Goal: Task Accomplishment & Management: Complete application form

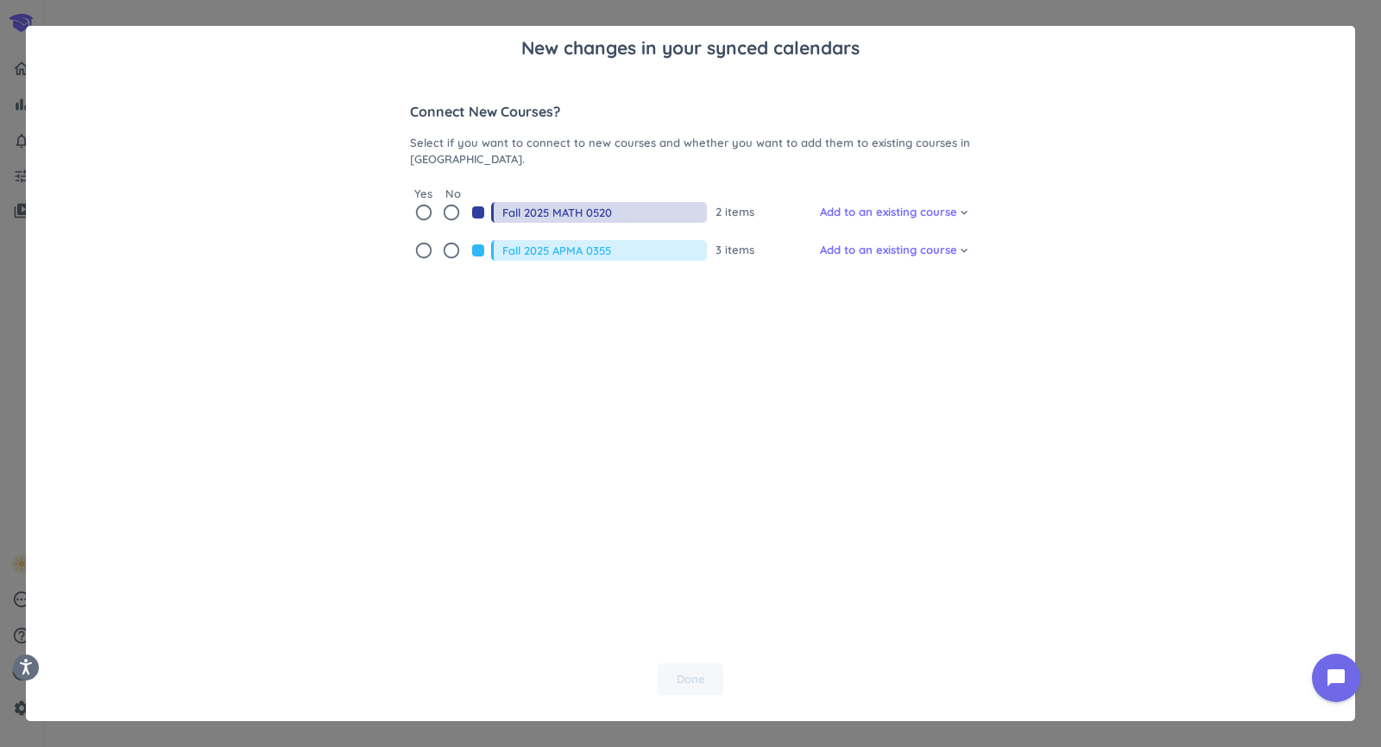
click at [420, 217] on icon "radio_button_unchecked" at bounding box center [423, 212] width 19 height 19
click at [414, 260] on icon "radio_button_unchecked" at bounding box center [423, 250] width 19 height 19
click at [685, 680] on span "Done" at bounding box center [691, 679] width 28 height 17
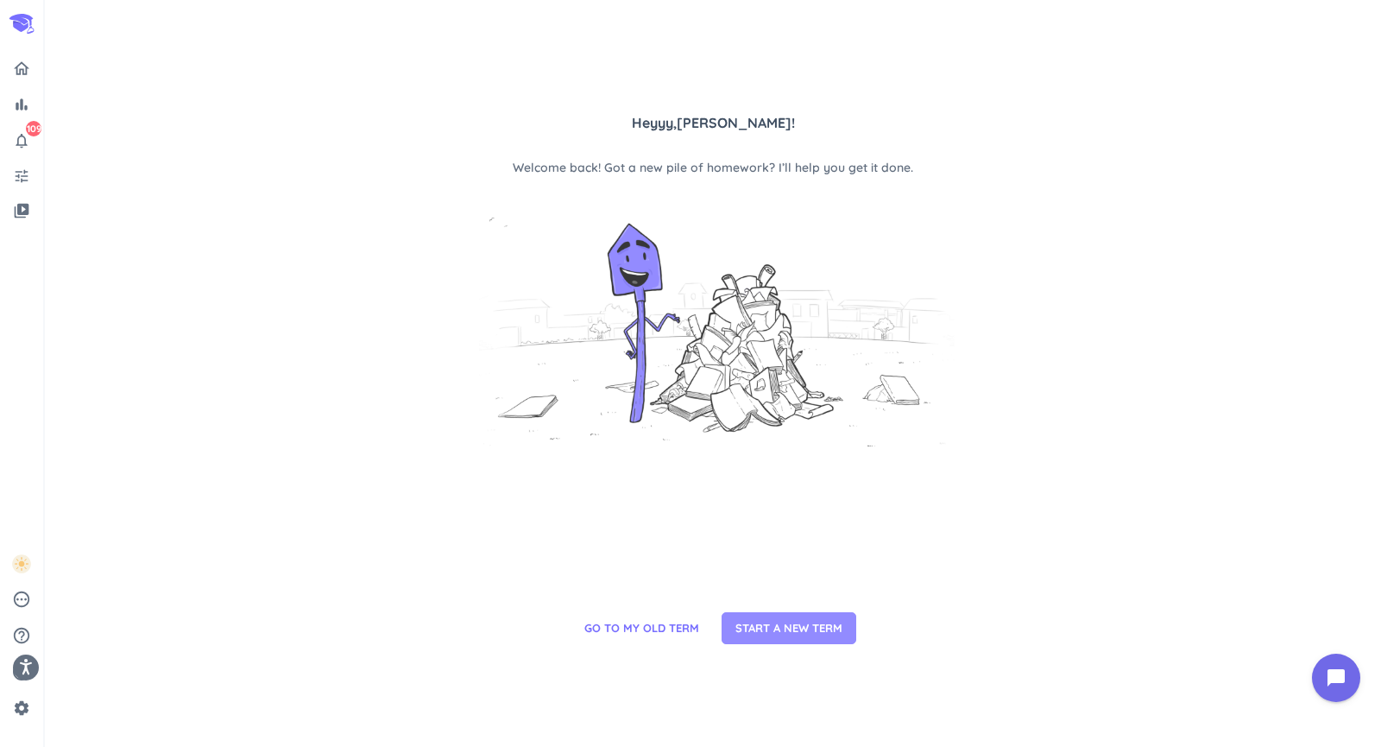
click at [796, 620] on span "START A NEW TERM" at bounding box center [789, 628] width 107 height 17
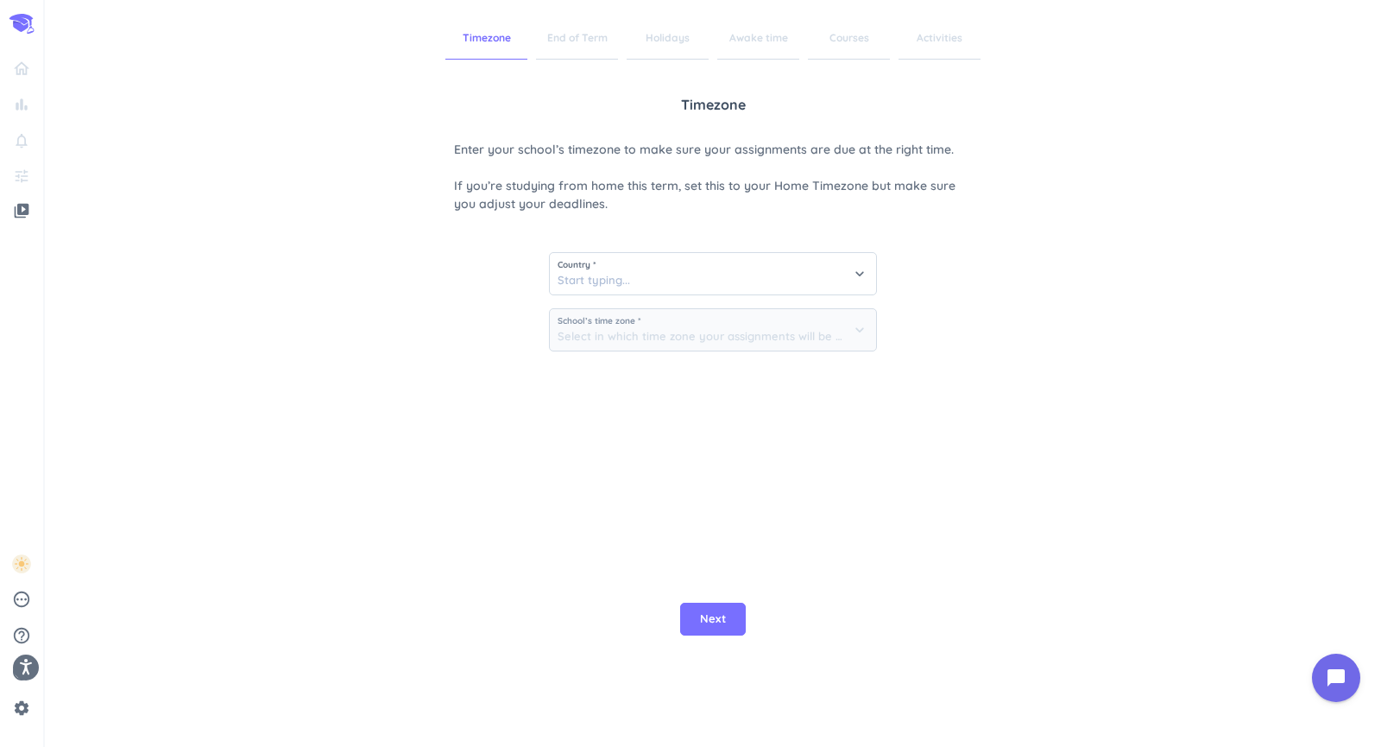
click at [563, 310] on div "Country * keyboard_arrow_down School’s time zone * keyboard_arrow_down" at bounding box center [713, 295] width 328 height 138
click at [579, 291] on input at bounding box center [713, 273] width 326 height 41
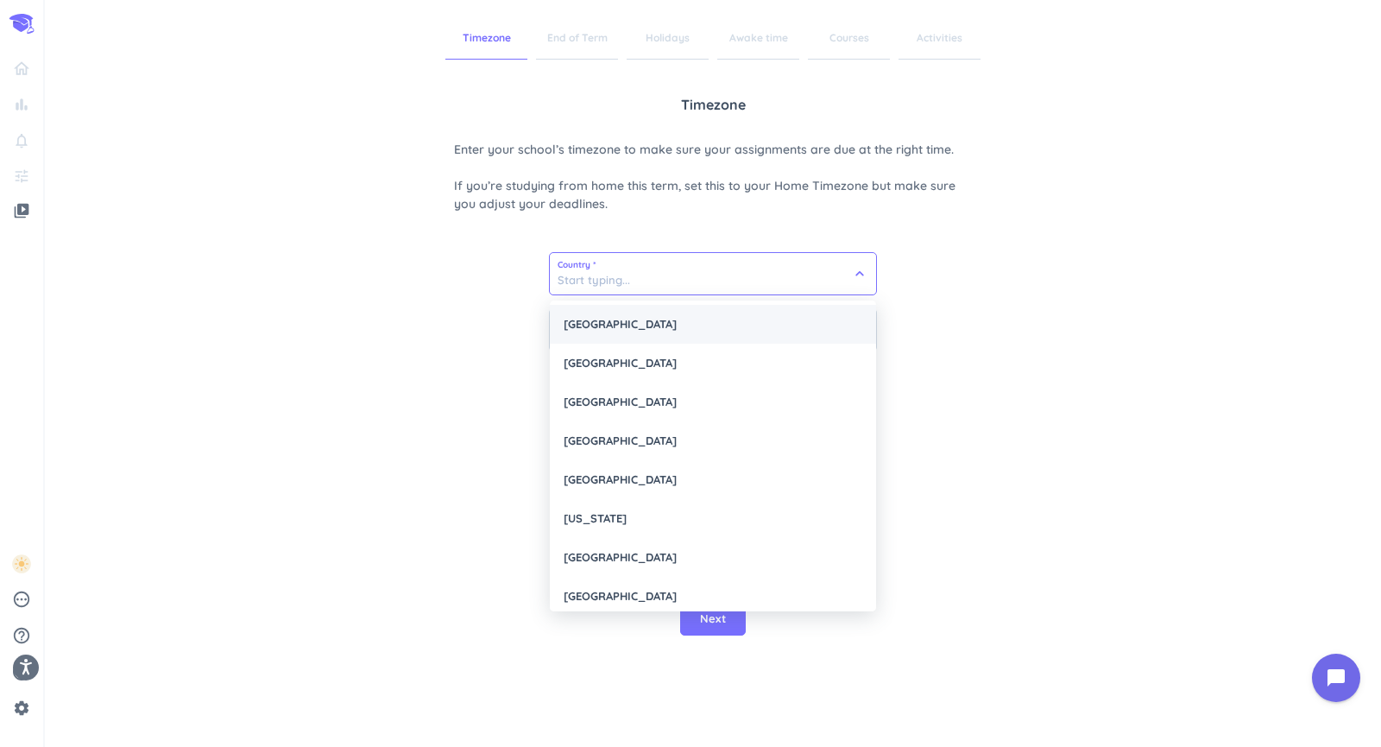
click at [590, 336] on div "[GEOGRAPHIC_DATA]" at bounding box center [713, 324] width 326 height 39
type input "[GEOGRAPHIC_DATA]"
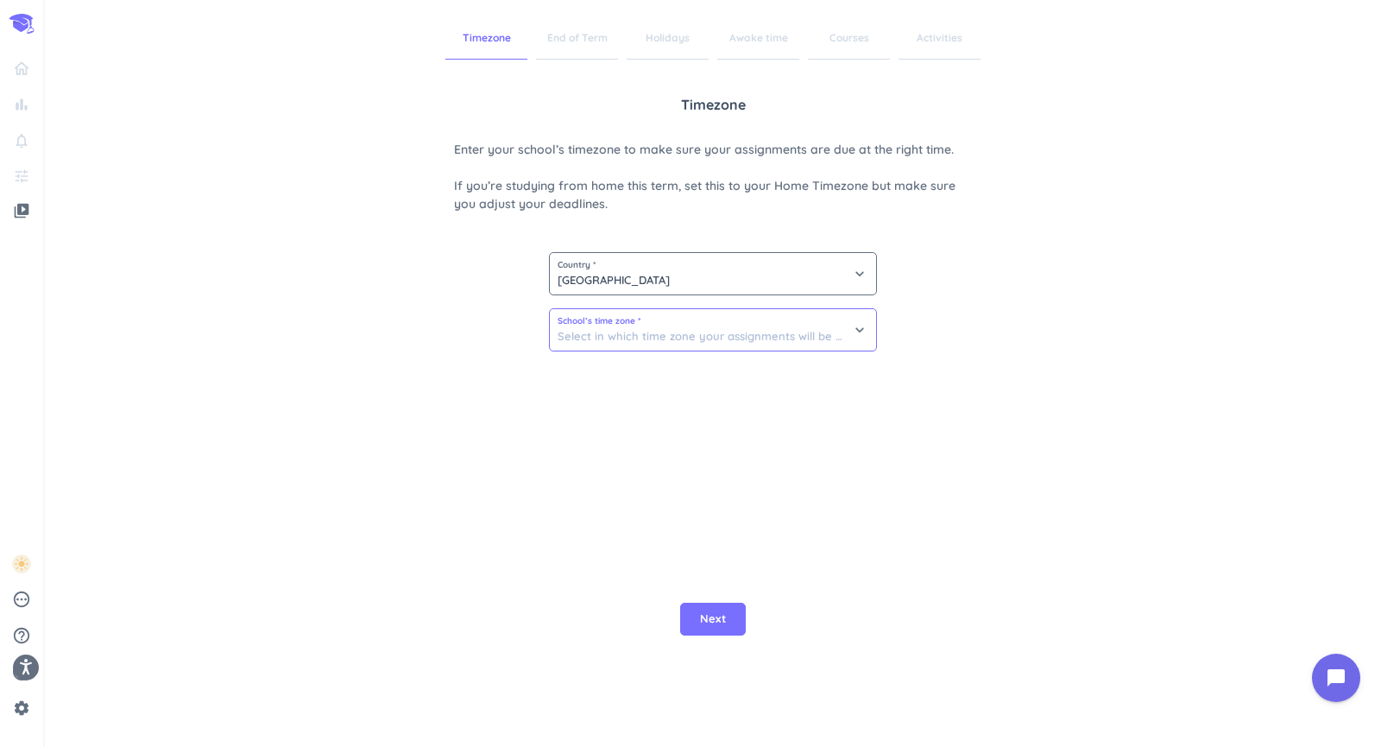
click at [590, 345] on input at bounding box center [713, 329] width 326 height 41
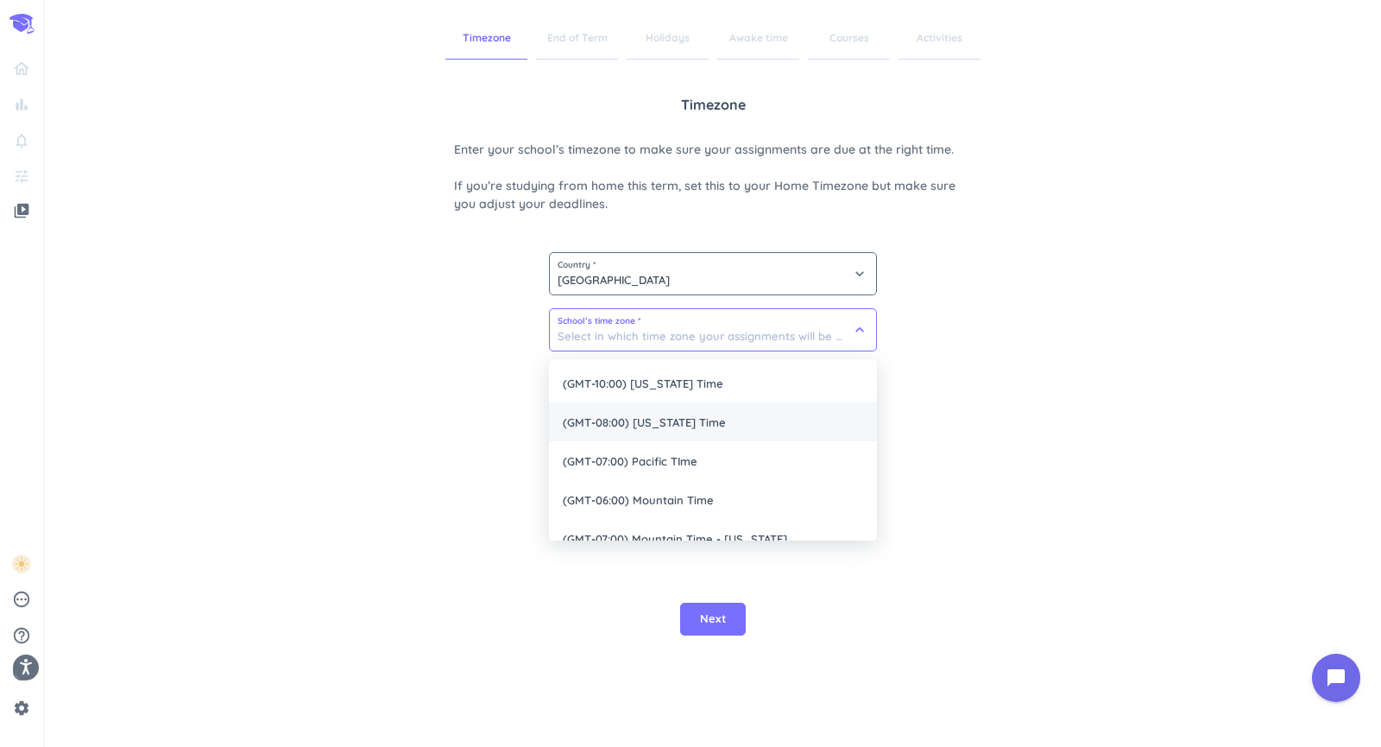
scroll to position [99, 0]
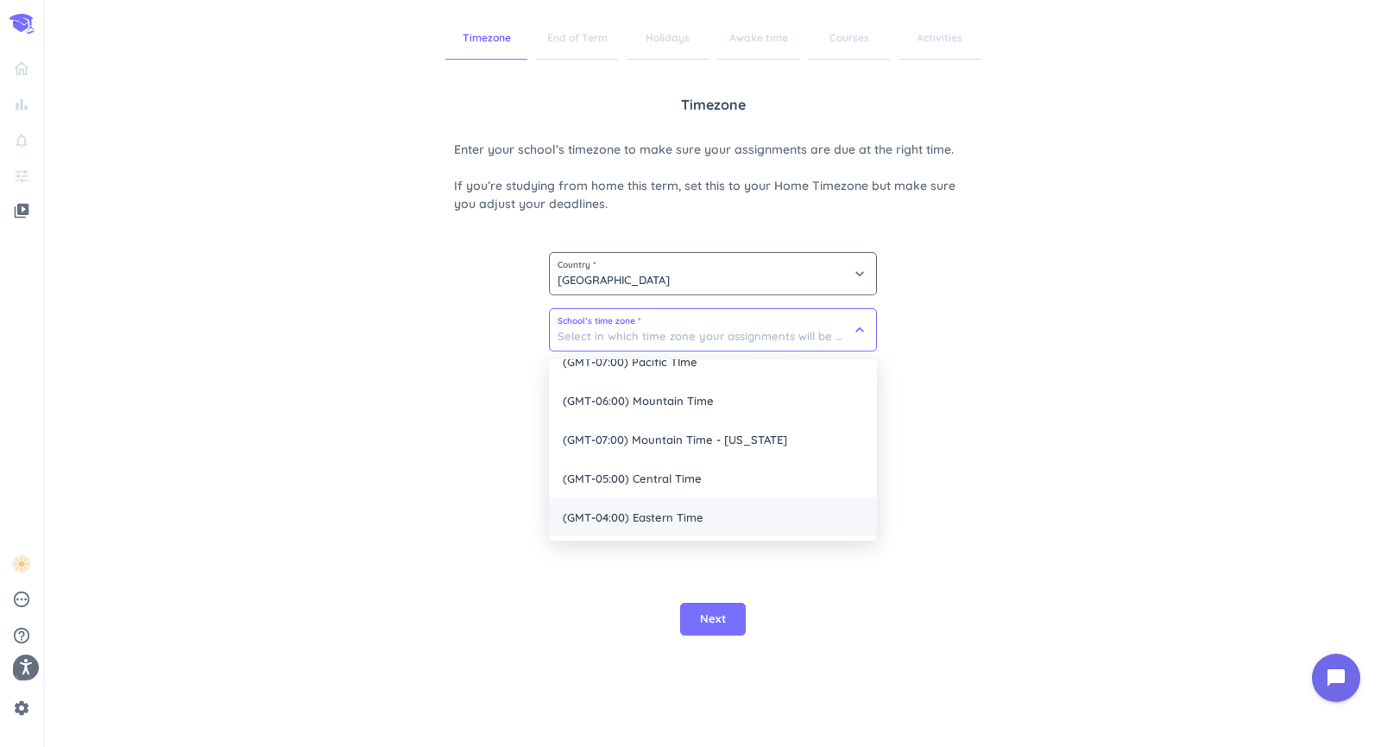
click at [616, 524] on span "(GMT-04:00) Eastern Time" at bounding box center [713, 516] width 328 height 39
type input "(GMT-04:00) Eastern Time"
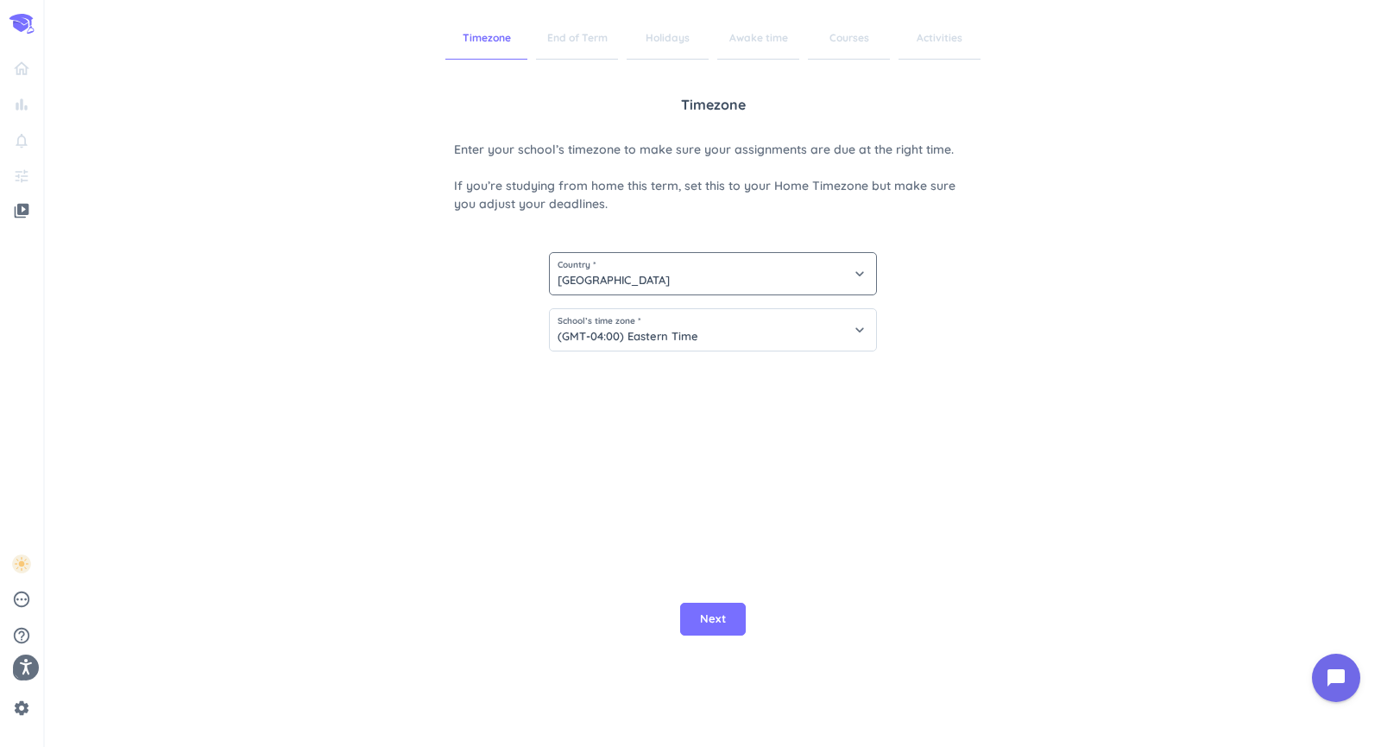
click at [676, 603] on div "Next" at bounding box center [713, 619] width 74 height 33
click at [686, 603] on button "Next" at bounding box center [713, 619] width 66 height 33
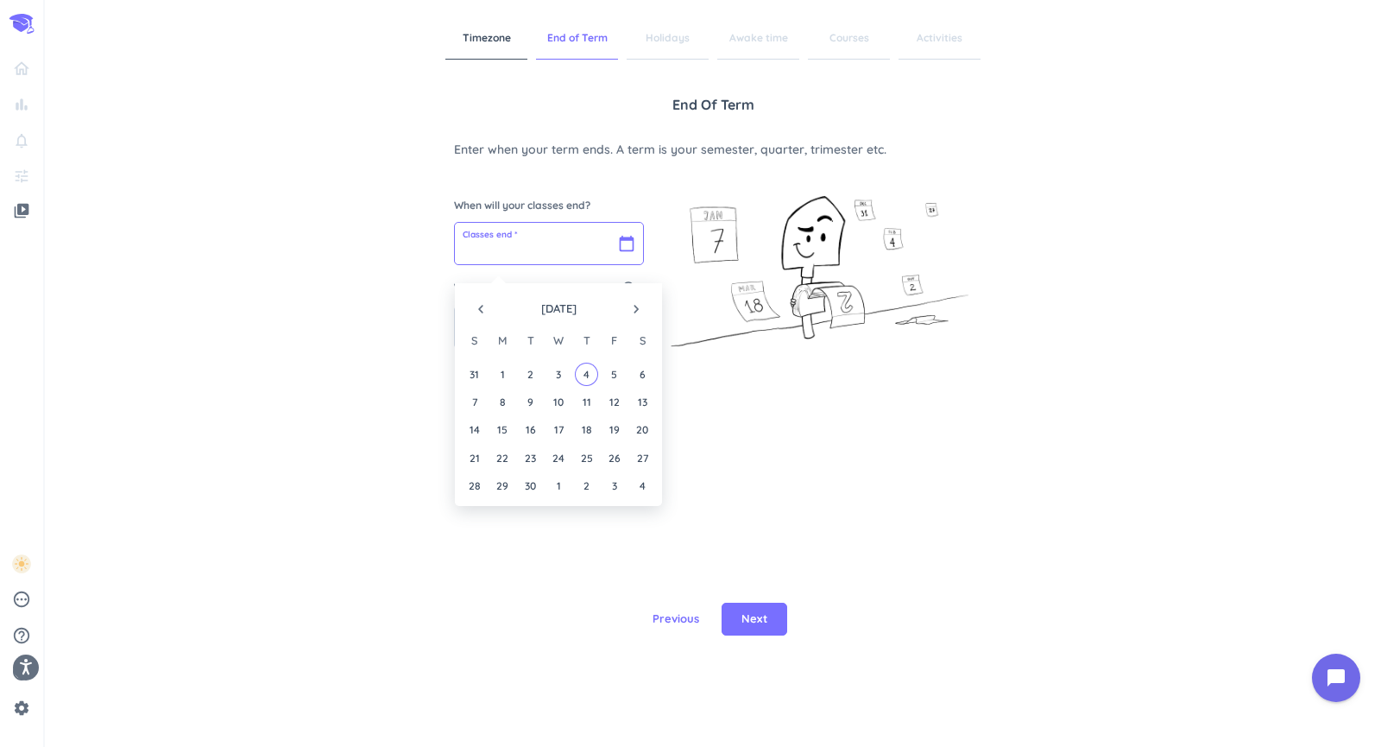
click at [500, 256] on input "text" at bounding box center [549, 243] width 188 height 41
click at [635, 305] on icon "navigate_next" at bounding box center [636, 308] width 17 height 17
click at [635, 307] on icon "navigate_next" at bounding box center [636, 308] width 17 height 17
click at [590, 413] on div "11" at bounding box center [586, 401] width 23 height 23
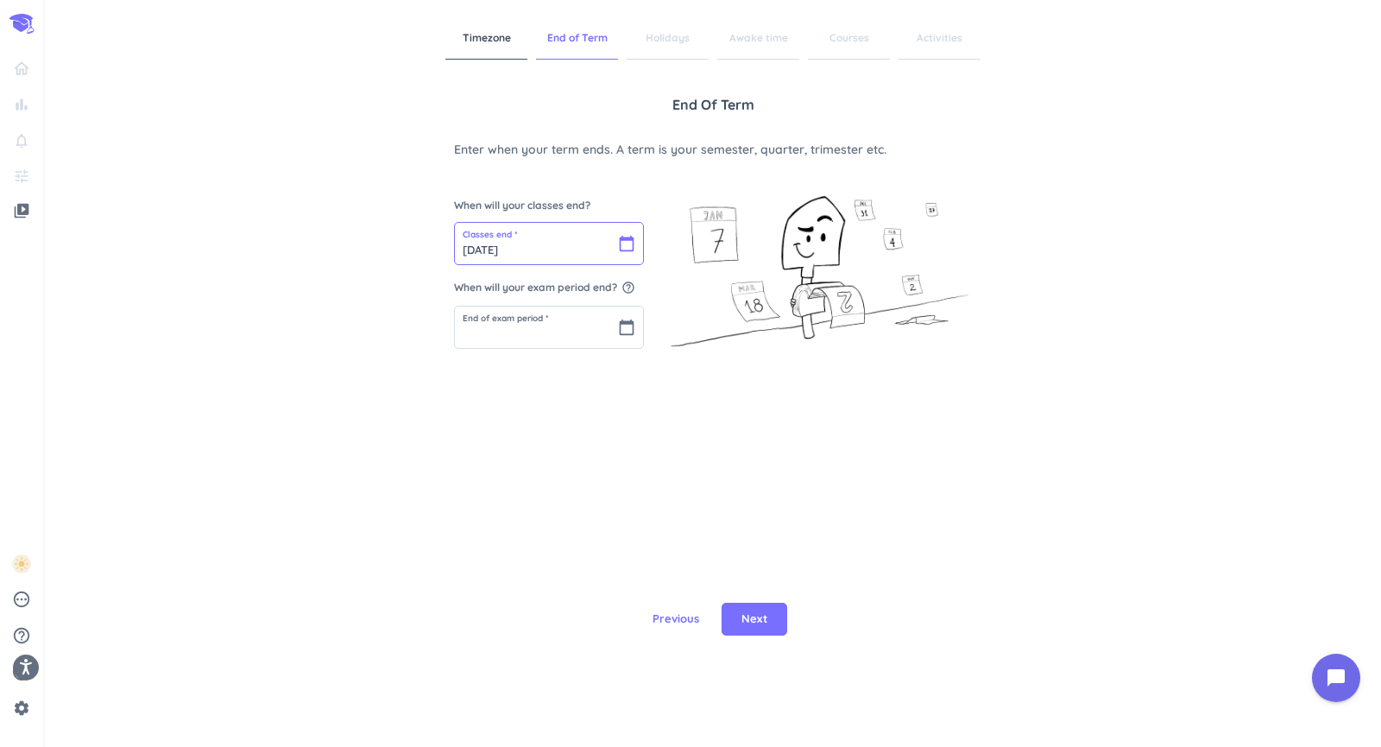
click at [497, 264] on input "[DATE]" at bounding box center [549, 243] width 188 height 41
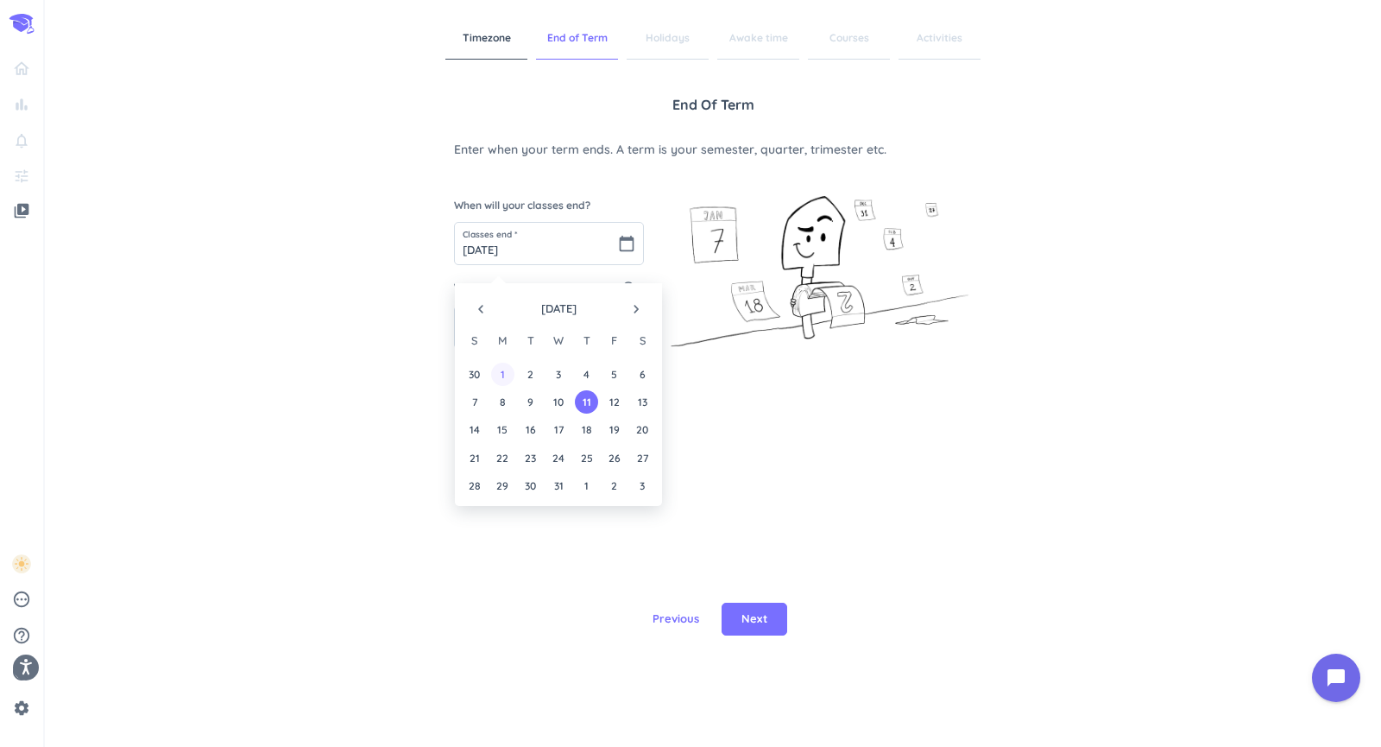
click at [502, 373] on div "1" at bounding box center [502, 374] width 23 height 23
type input "[DATE]"
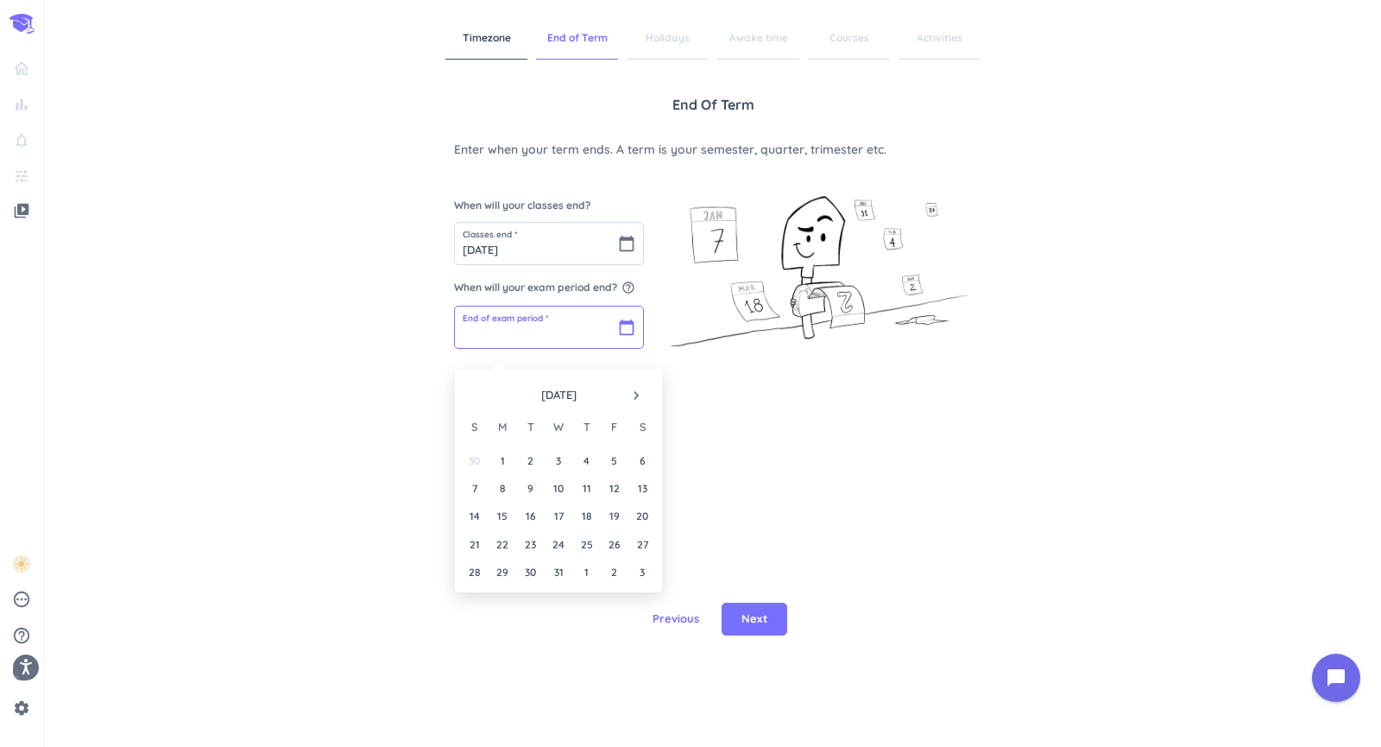
click at [513, 324] on input "text" at bounding box center [549, 327] width 188 height 41
click at [580, 484] on div "11" at bounding box center [586, 488] width 23 height 23
type input "[DATE]"
click at [750, 610] on span "Next" at bounding box center [755, 618] width 26 height 17
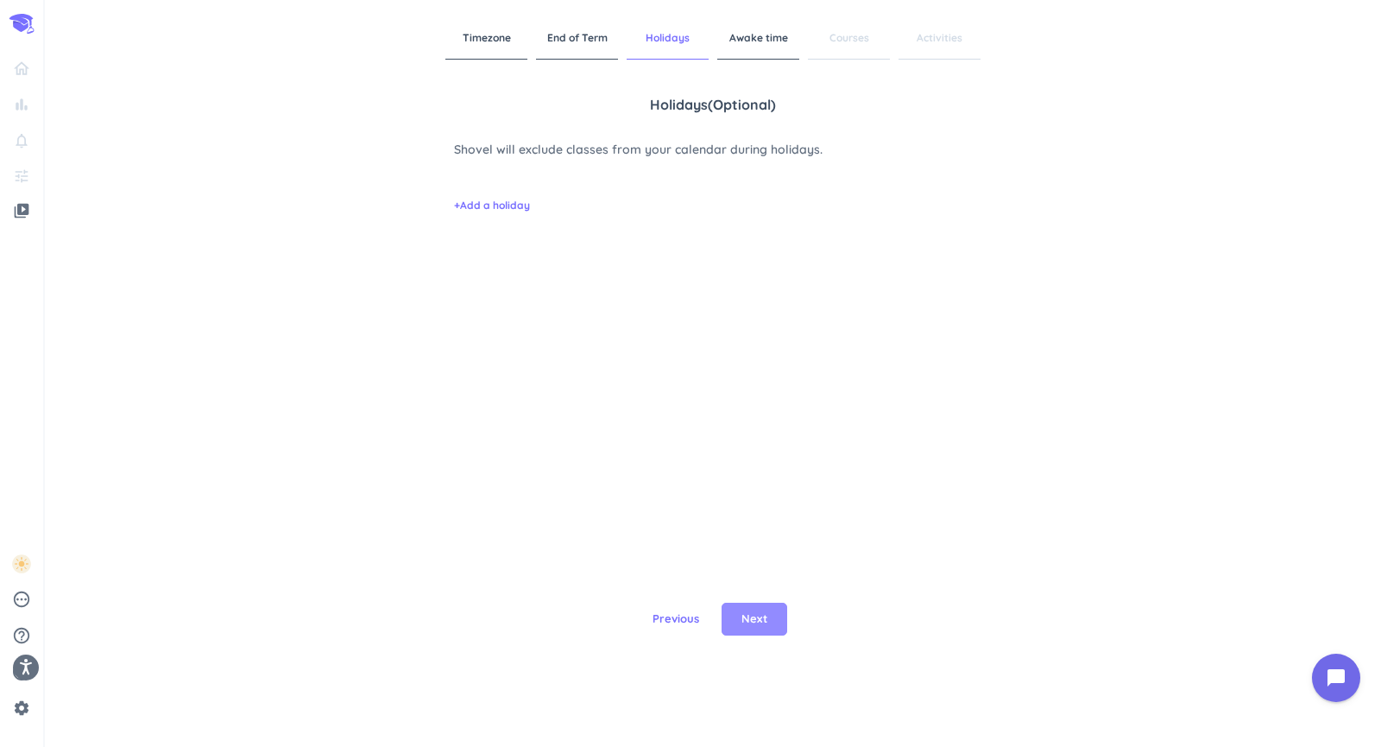
click at [736, 603] on button "Next" at bounding box center [755, 619] width 66 height 33
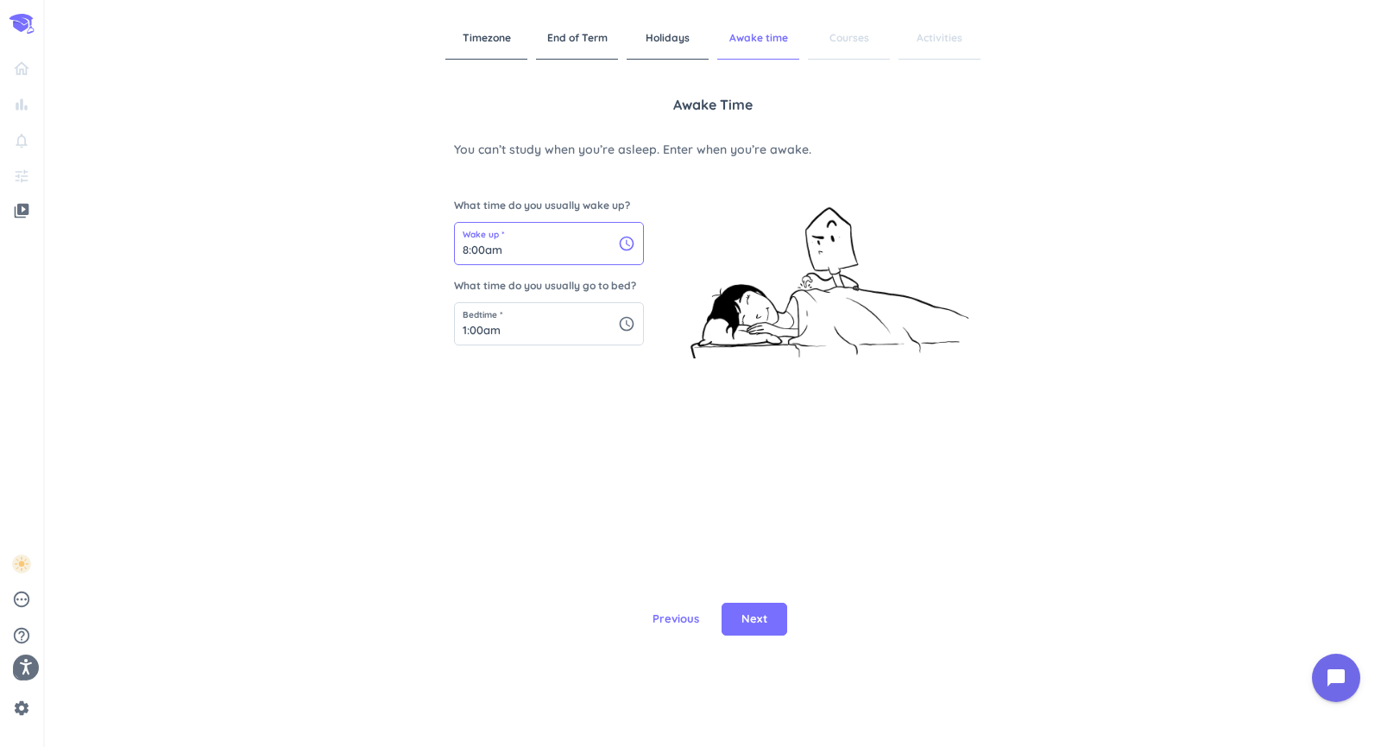
click at [541, 247] on input "8:00am" at bounding box center [549, 243] width 188 height 41
click at [478, 59] on li "7:30am" at bounding box center [491, 46] width 73 height 26
type input "7:30am"
click at [510, 345] on input "1:00am" at bounding box center [549, 323] width 188 height 41
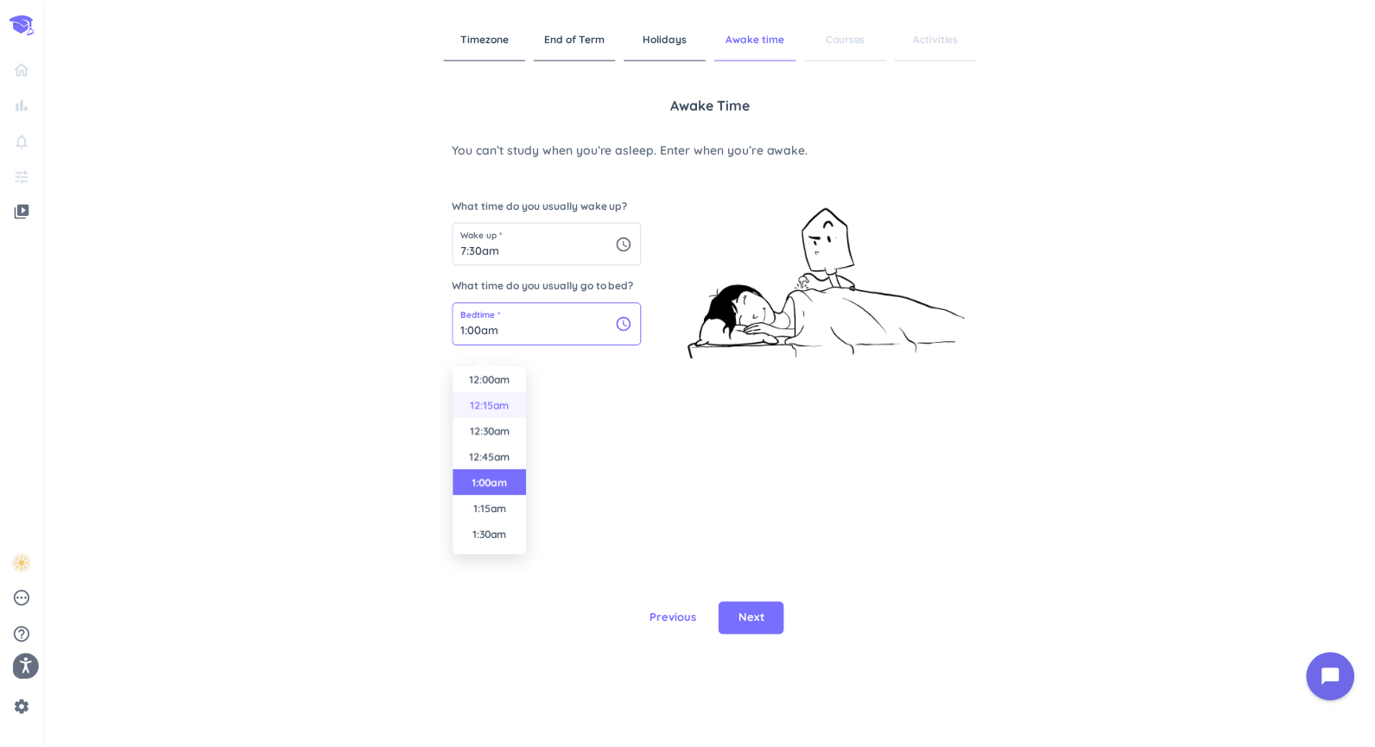
scroll to position [1, 0]
click at [485, 395] on li "12:00am" at bounding box center [491, 383] width 73 height 26
type input "12:00am"
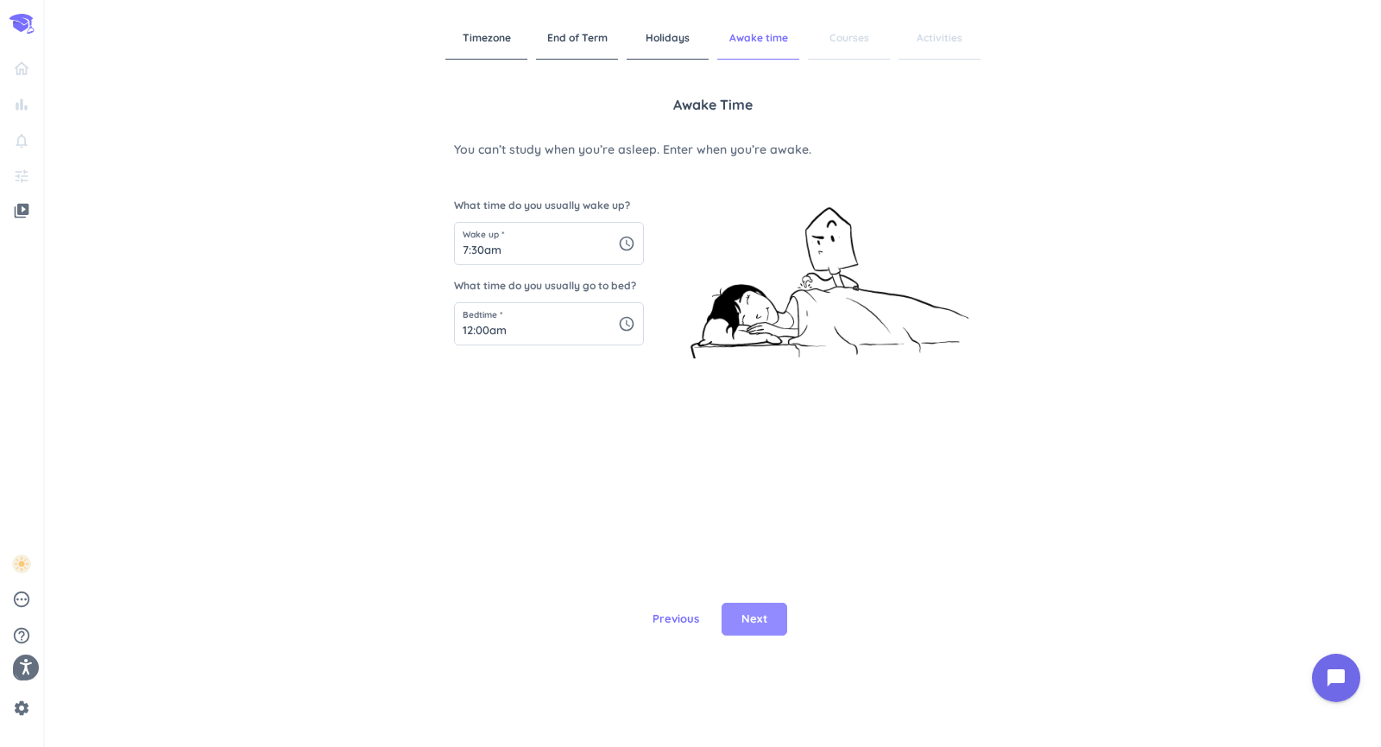
click at [763, 603] on button "Next" at bounding box center [755, 619] width 66 height 33
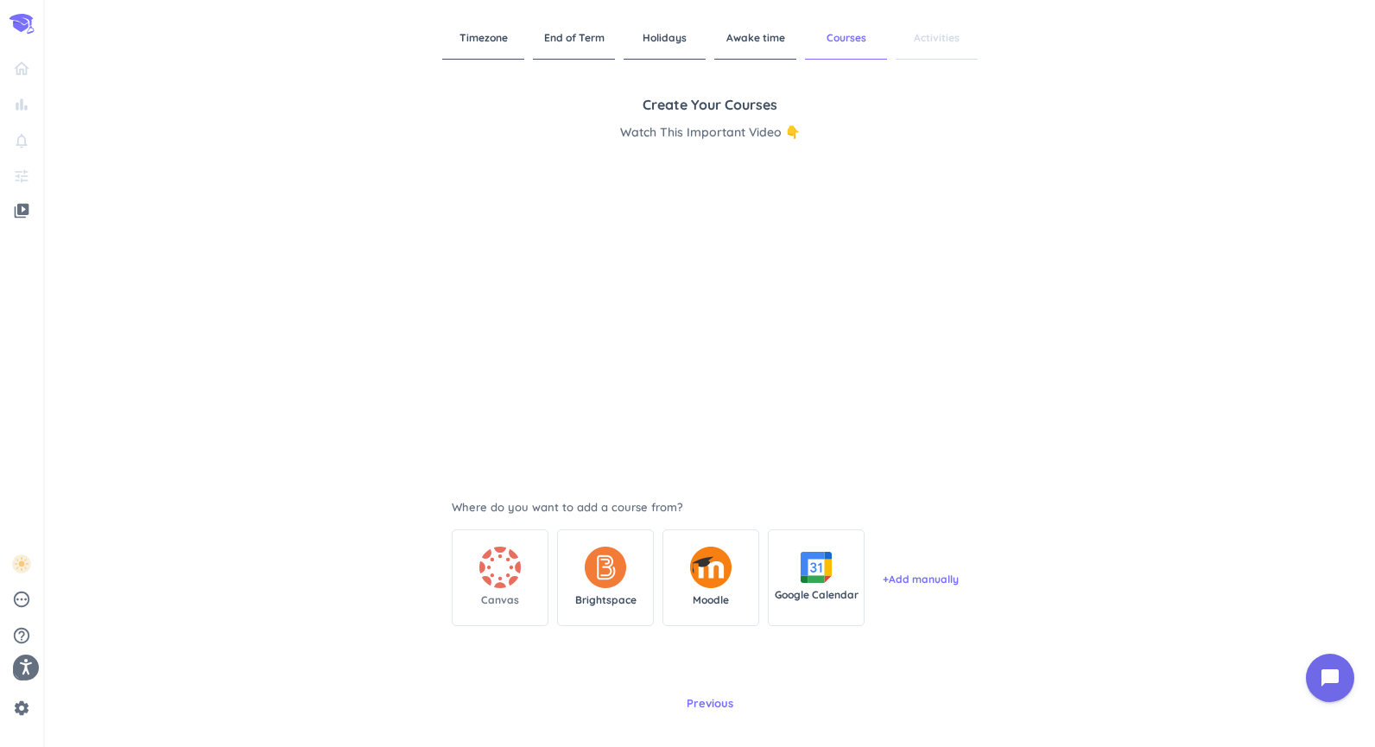
click at [490, 587] on icon at bounding box center [500, 567] width 42 height 41
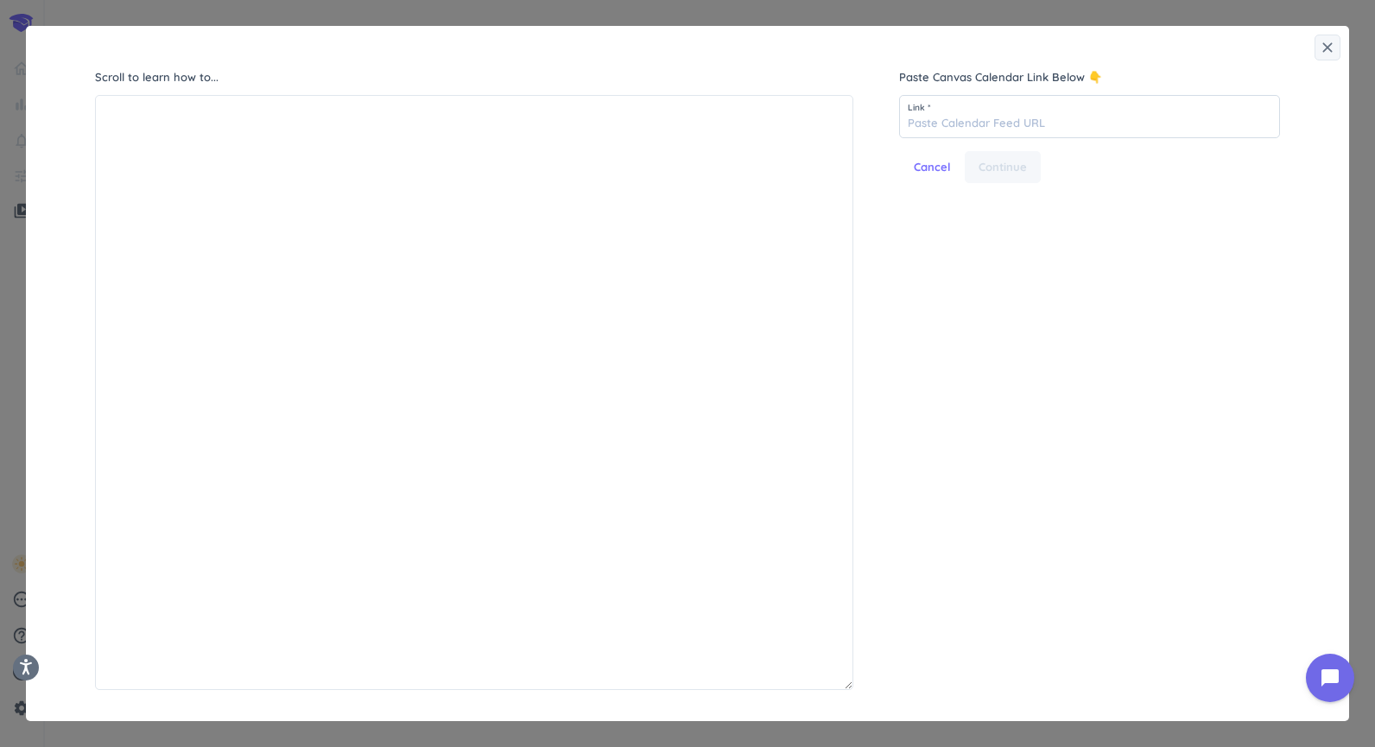
scroll to position [586, 749]
click at [1008, 120] on input "text" at bounding box center [1089, 116] width 379 height 41
paste input "[URL][DOMAIN_NAME]"
type input "[URL][DOMAIN_NAME]"
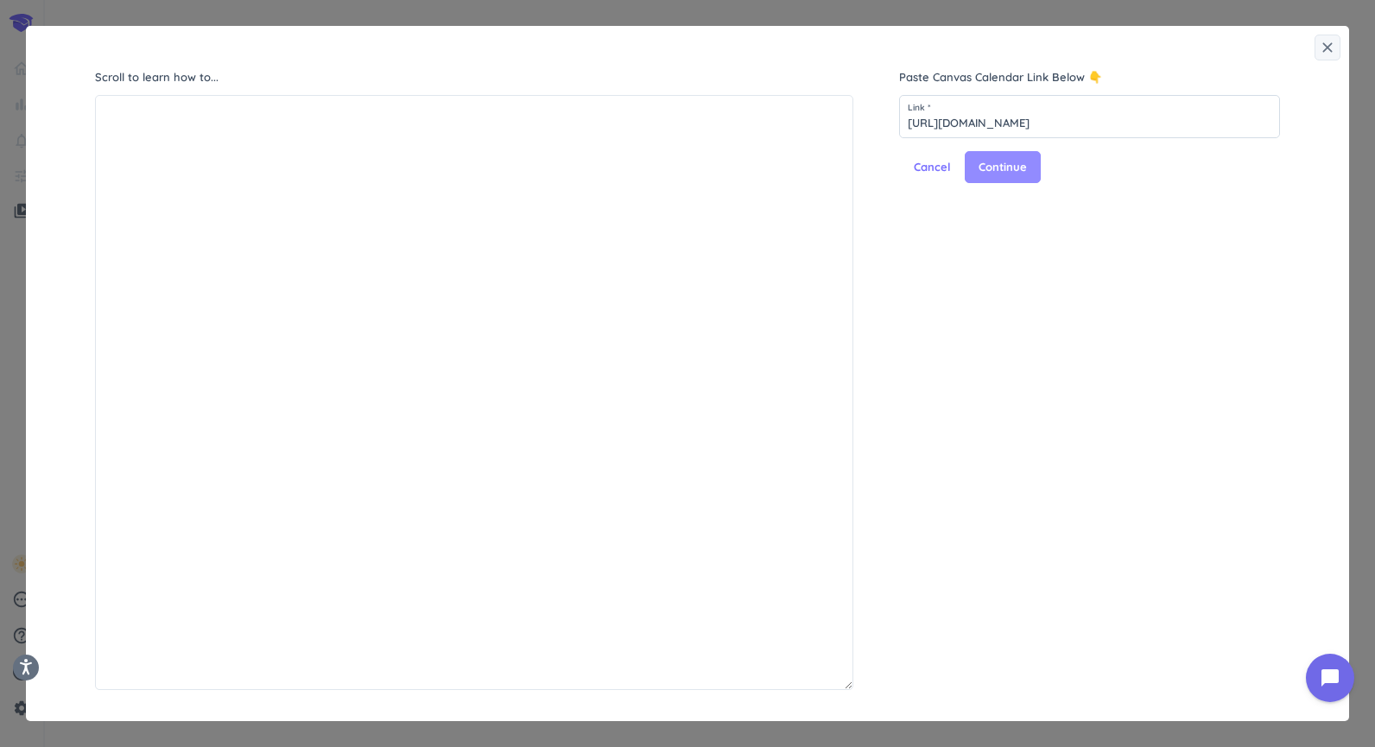
click at [998, 174] on span "Continue" at bounding box center [1002, 167] width 48 height 17
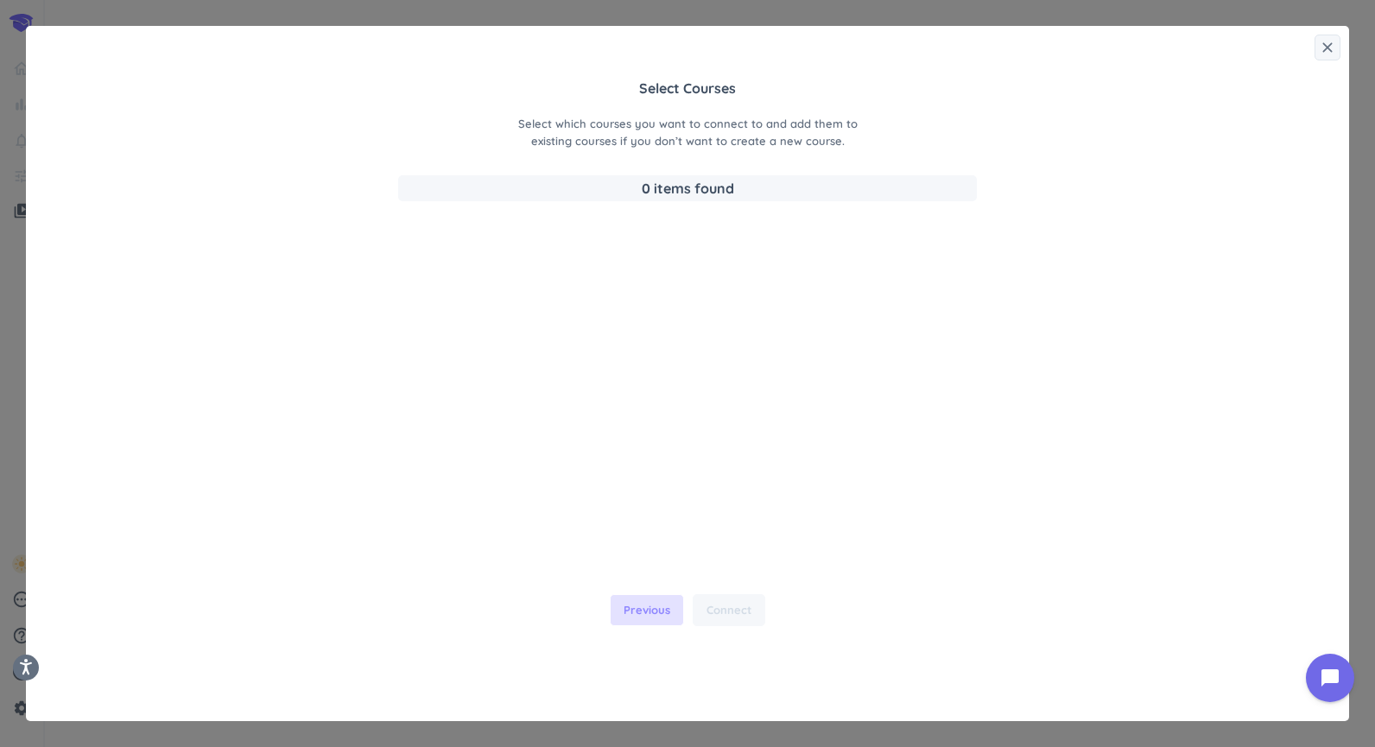
click at [631, 604] on span "Previous" at bounding box center [646, 610] width 47 height 17
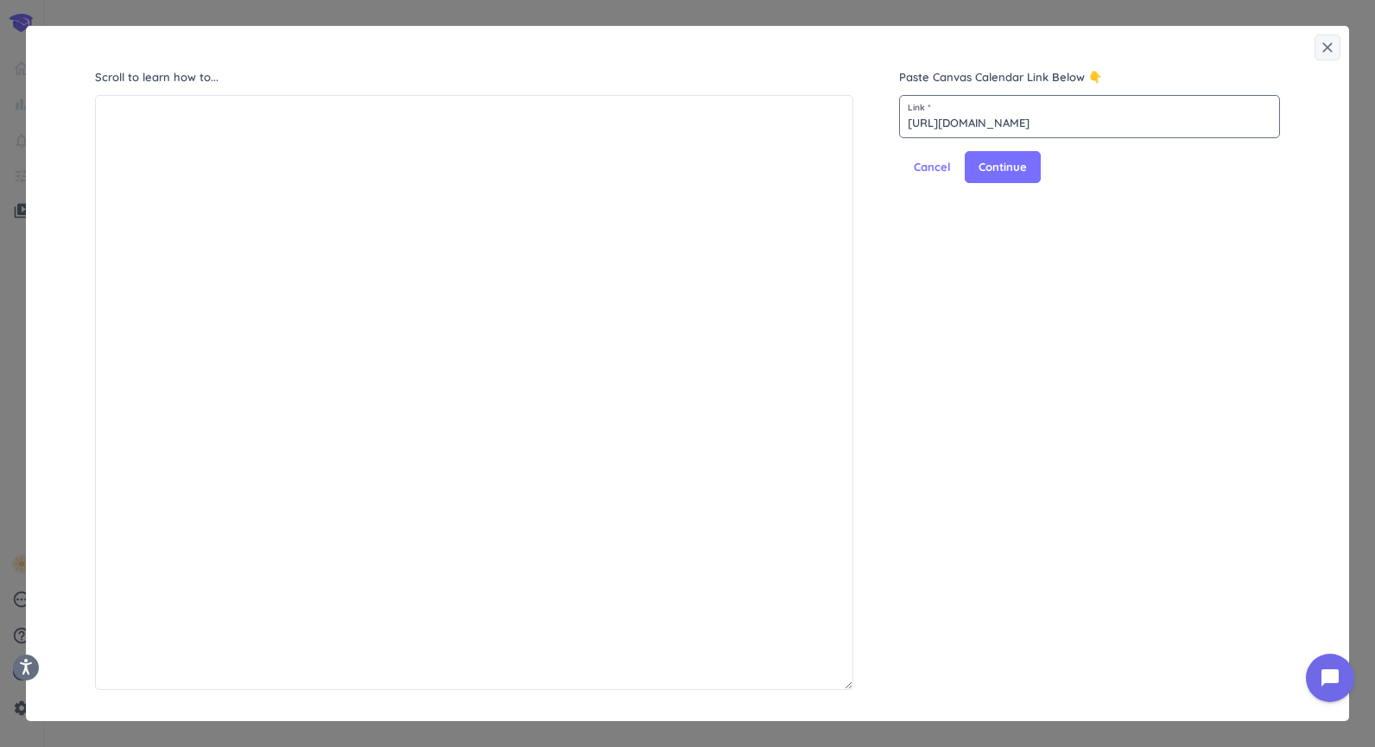
scroll to position [0, 206]
type input "[URL][DOMAIN_NAME]"
click at [986, 153] on button "Continue" at bounding box center [1002, 167] width 76 height 33
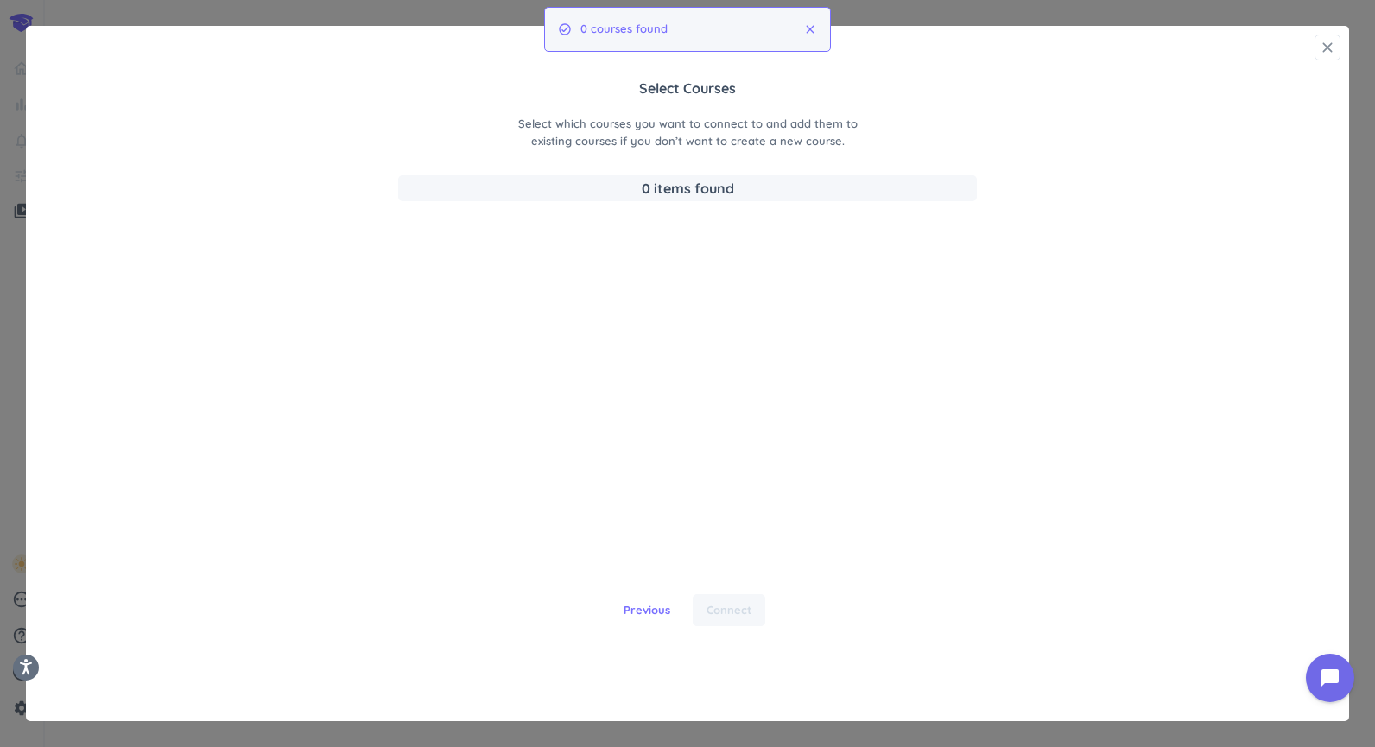
click at [1323, 51] on icon "close" at bounding box center [1326, 47] width 17 height 17
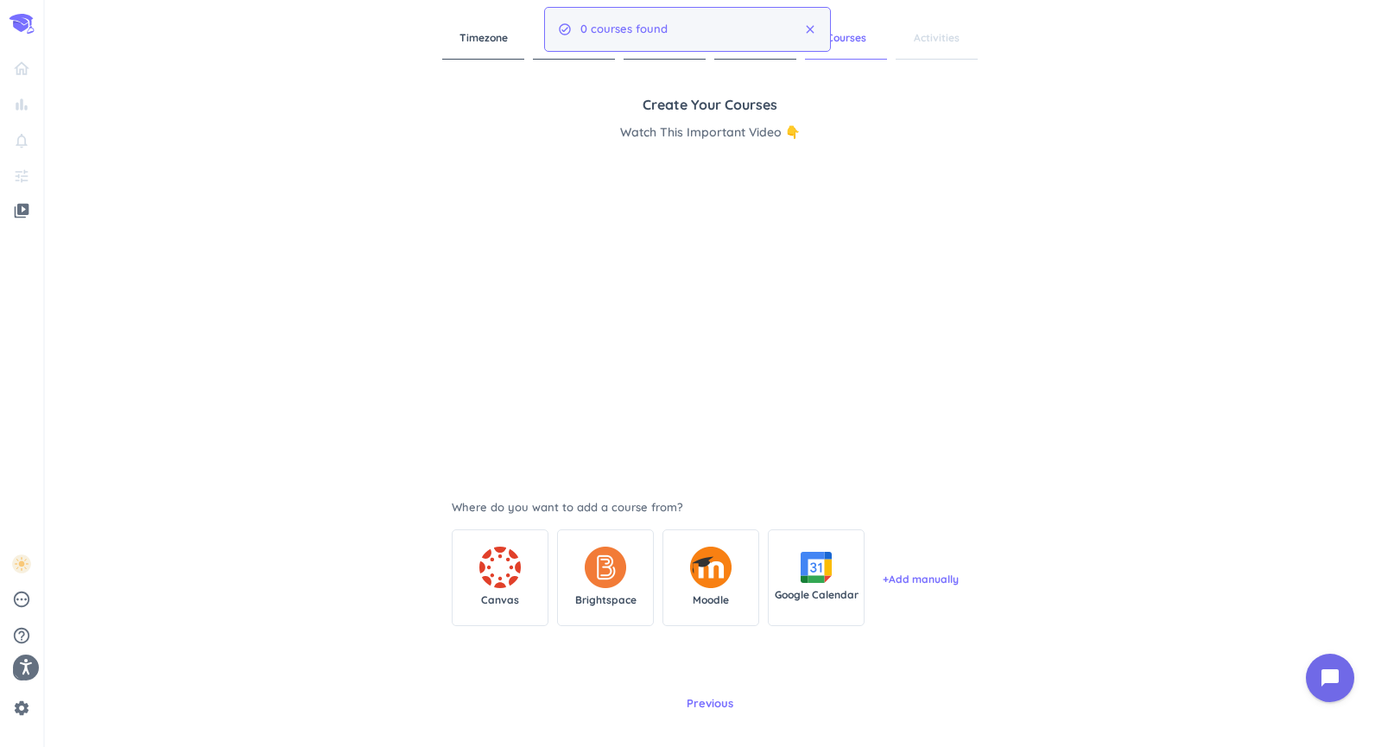
scroll to position [42, 0]
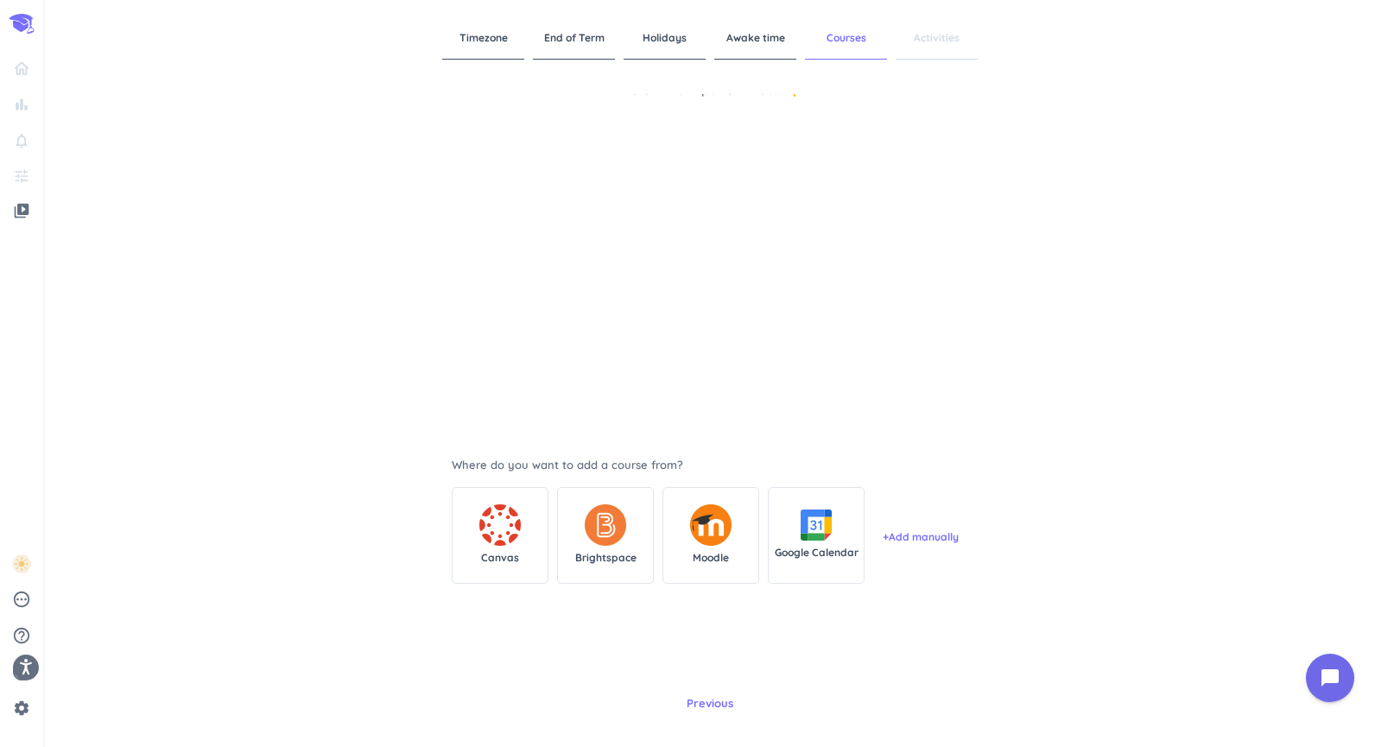
click at [35, 79] on div "bar_chart notifications_none tune" at bounding box center [22, 117] width 28 height 143
click at [25, 34] on icon at bounding box center [21, 24] width 25 height 20
click at [22, 74] on div "bar_chart notifications_none tune" at bounding box center [22, 117] width 28 height 143
